Goal: Task Accomplishment & Management: Use online tool/utility

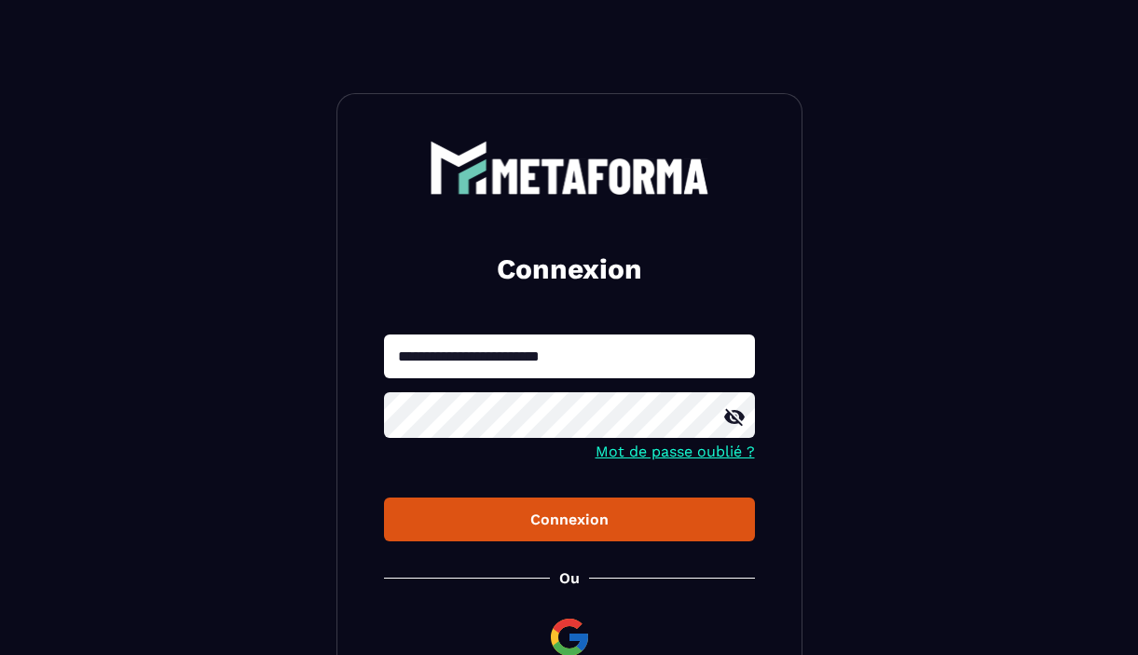
click at [595, 519] on div "Connexion" at bounding box center [569, 520] width 341 height 18
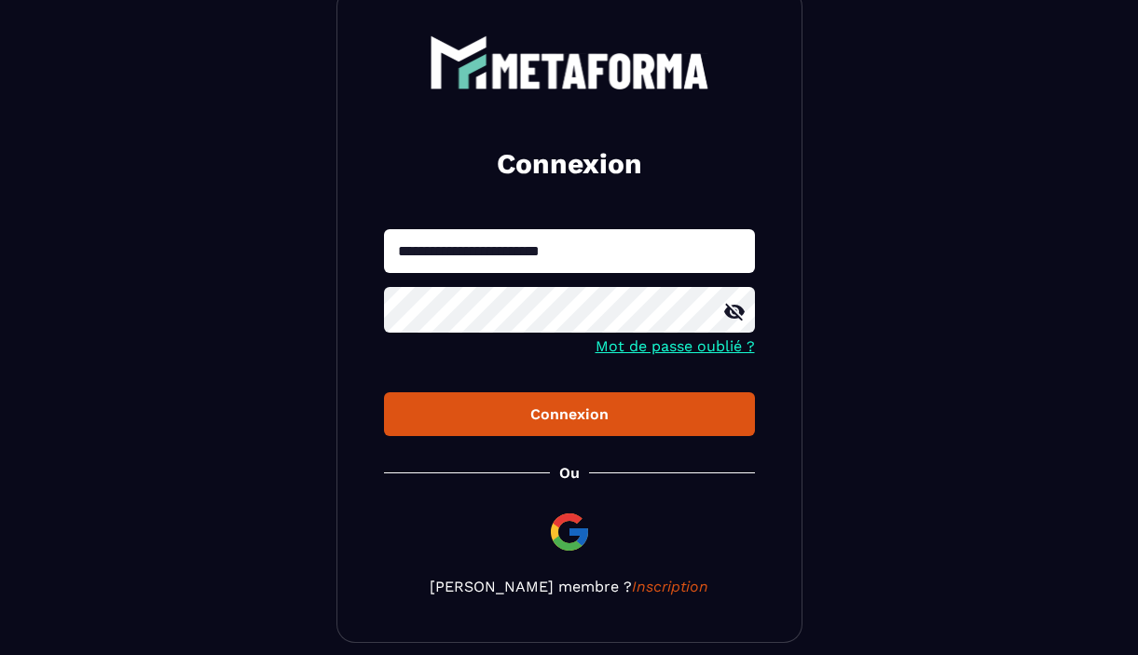
scroll to position [188, 0]
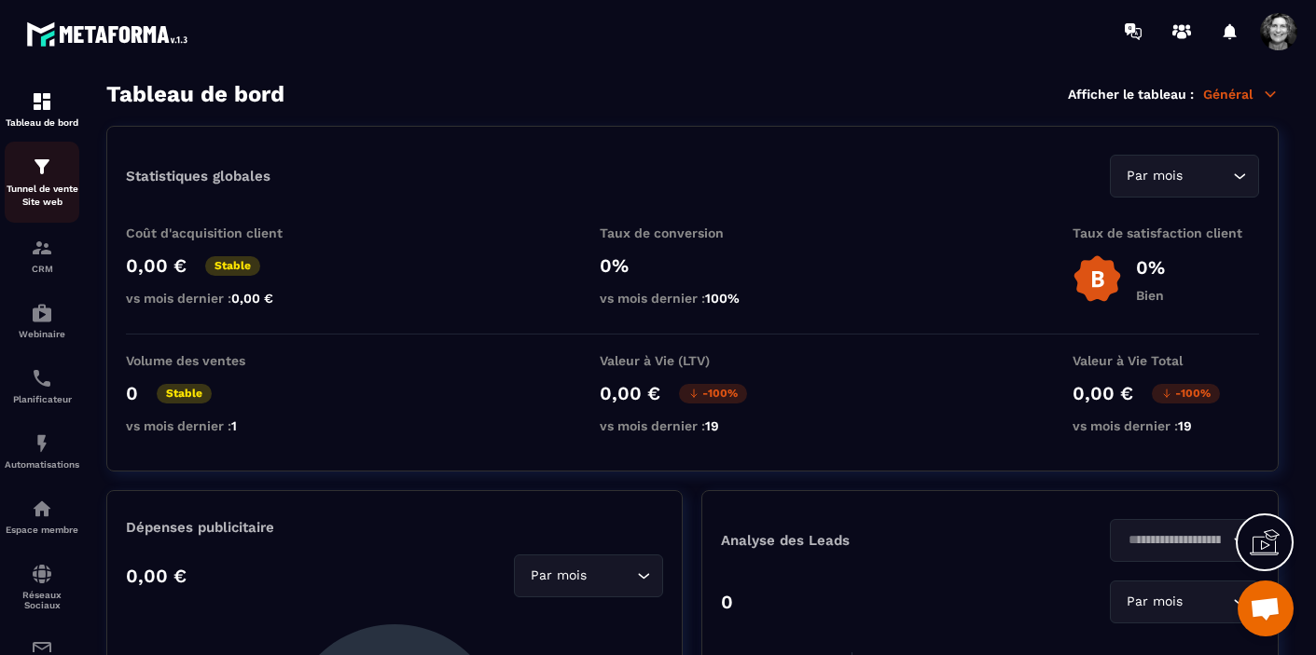
click at [43, 176] on img at bounding box center [42, 167] width 22 height 22
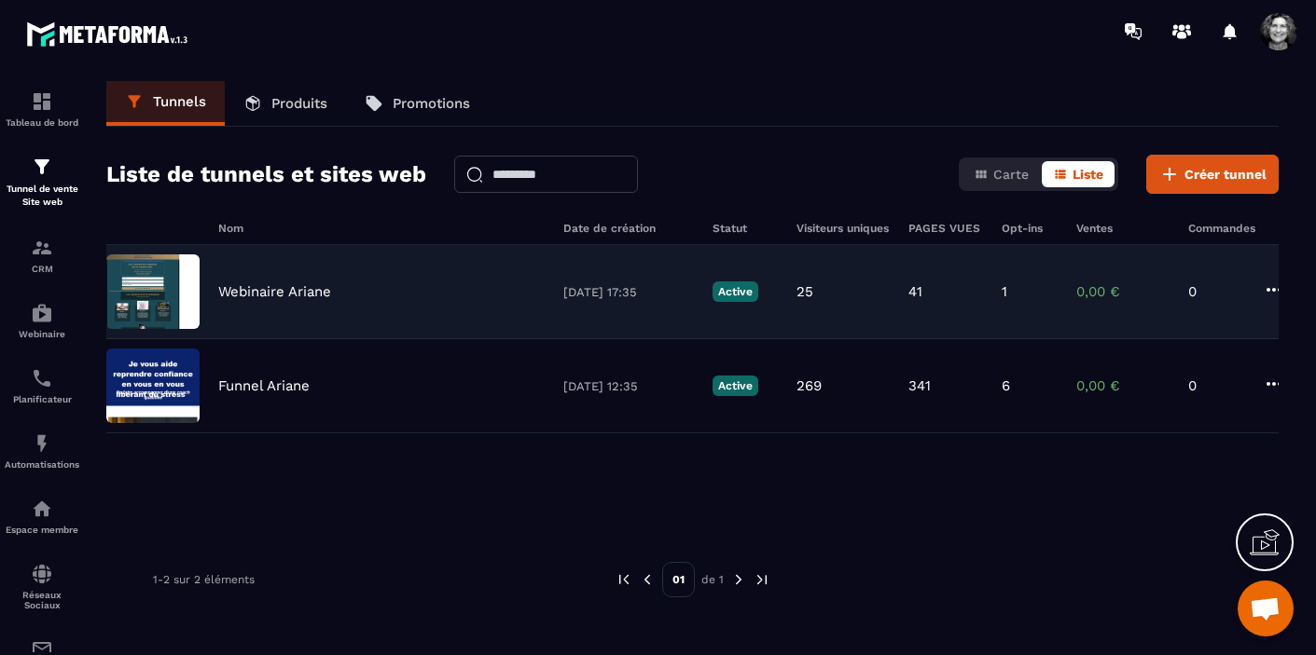
click at [148, 296] on img at bounding box center [152, 292] width 93 height 75
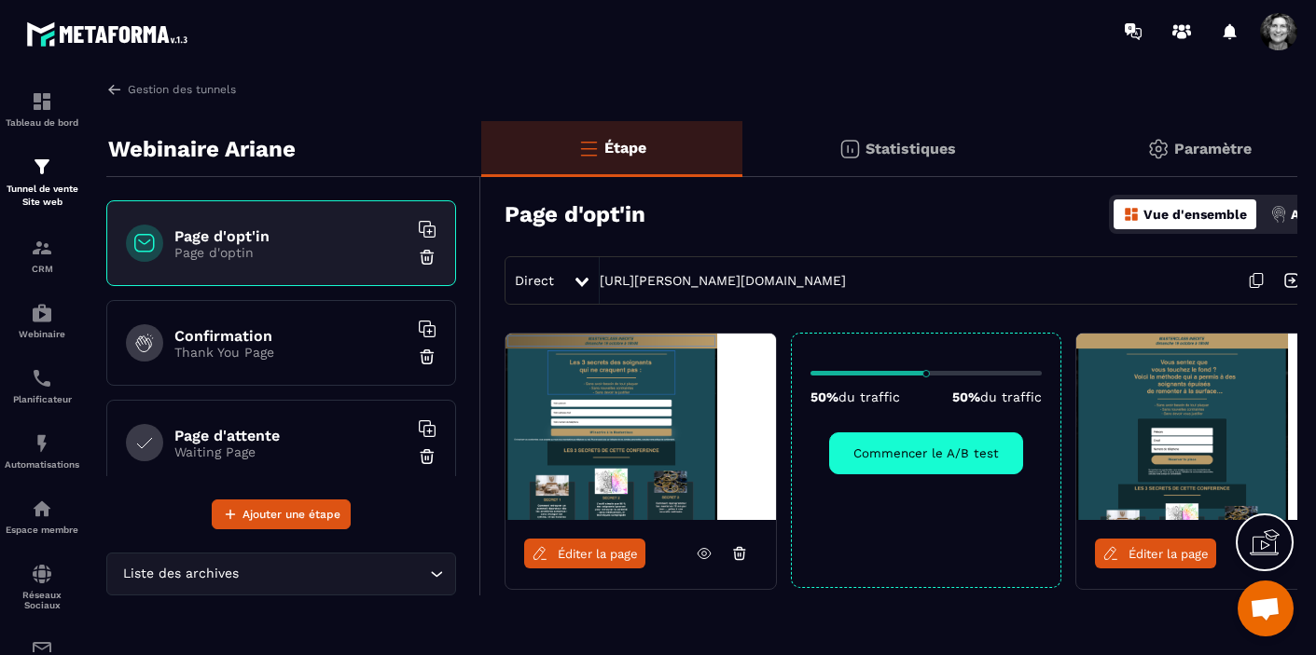
click at [588, 560] on link "Éditer la page" at bounding box center [584, 554] width 121 height 30
